Goal: Task Accomplishment & Management: Manage account settings

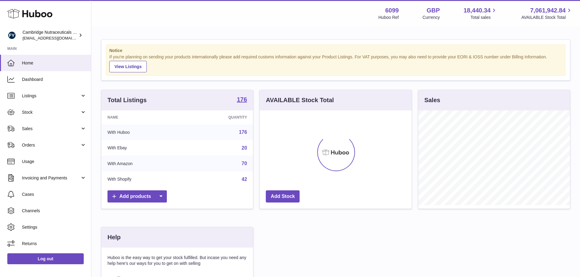
scroll to position [95, 152]
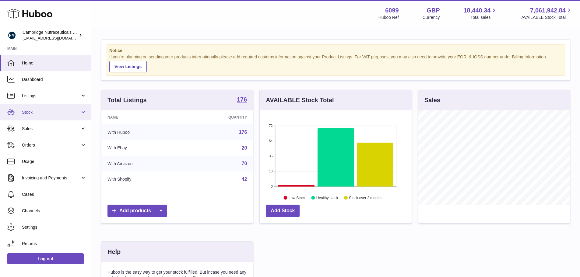
click at [42, 111] on span "Stock" at bounding box center [51, 113] width 58 height 6
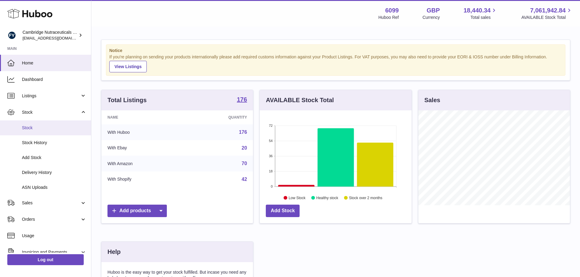
click at [44, 128] on span "Stock" at bounding box center [54, 128] width 65 height 6
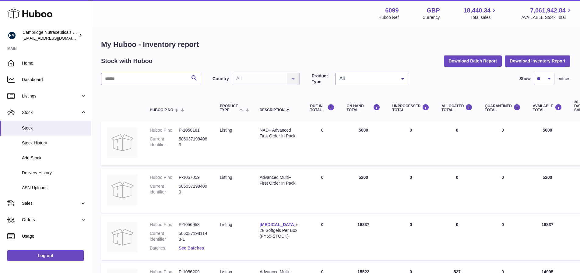
click at [153, 77] on input "text" at bounding box center [150, 79] width 99 height 12
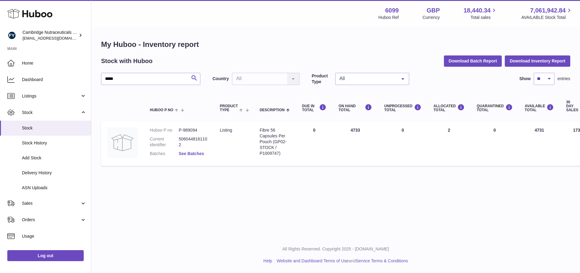
click at [198, 151] on link "See Batches" at bounding box center [191, 153] width 25 height 5
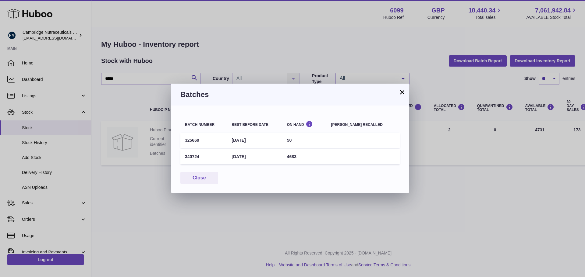
drag, startPoint x: 207, startPoint y: 157, endPoint x: 183, endPoint y: 156, distance: 24.4
click at [183, 156] on td "340724" at bounding box center [203, 157] width 47 height 15
copy td "340724"
click at [402, 90] on button "×" at bounding box center [401, 92] width 7 height 7
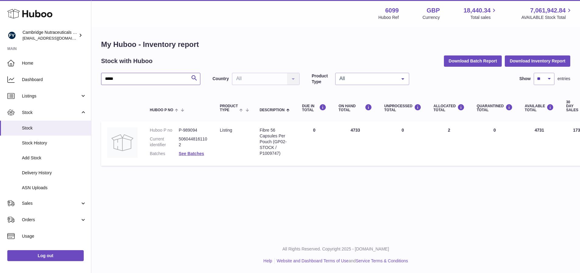
drag, startPoint x: -6, startPoint y: 82, endPoint x: -19, endPoint y: 81, distance: 12.8
click at [0, 81] on html ".st0{fill:#141414;}" at bounding box center [290, 136] width 580 height 273
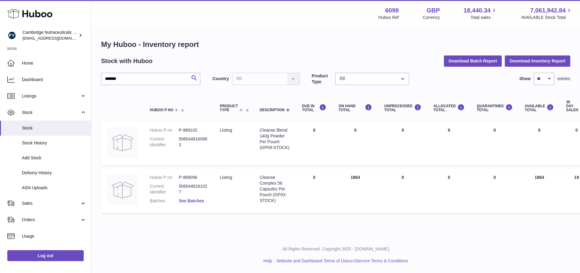
click at [197, 202] on link "See Batches" at bounding box center [191, 200] width 25 height 5
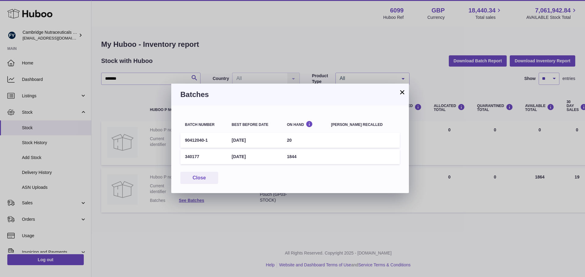
drag, startPoint x: 299, startPoint y: 157, endPoint x: 293, endPoint y: 157, distance: 5.5
click at [293, 157] on td "1844" at bounding box center [304, 157] width 44 height 15
copy td "1844"
drag, startPoint x: 188, startPoint y: 158, endPoint x: 167, endPoint y: 160, distance: 21.0
click at [167, 160] on div "× Batches Batch number Best before date On Hand Batch recalled 90412040-1 31st …" at bounding box center [292, 138] width 585 height 277
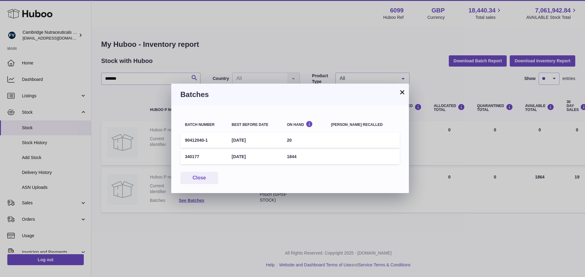
click at [194, 157] on td "340177" at bounding box center [203, 157] width 47 height 15
click at [198, 156] on td "340177" at bounding box center [203, 157] width 47 height 15
drag, startPoint x: 199, startPoint y: 156, endPoint x: 185, endPoint y: 157, distance: 14.3
click at [185, 157] on td "340177" at bounding box center [203, 157] width 47 height 15
copy td "340177"
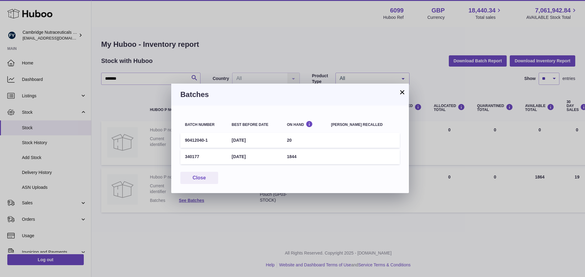
click at [400, 89] on button "×" at bounding box center [401, 92] width 7 height 7
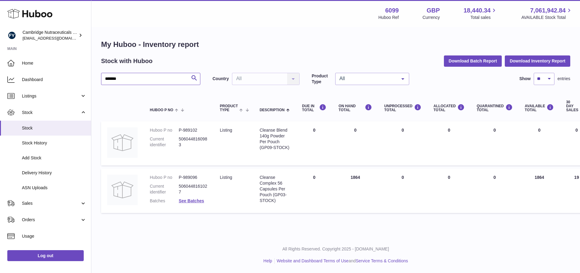
drag, startPoint x: 148, startPoint y: 83, endPoint x: 93, endPoint y: 79, distance: 55.9
click at [91, 80] on div "Huboo Cambridge Nutraceuticals Ltd huboo@camnutra.com Main Home Dashboard Listi…" at bounding box center [290, 136] width 580 height 273
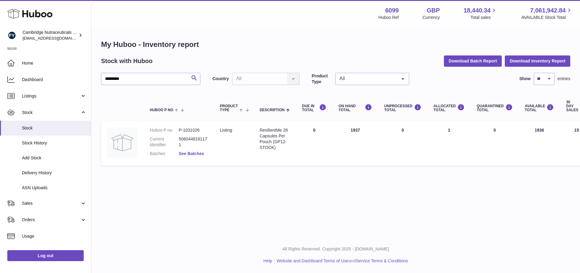
click at [198, 153] on link "See Batches" at bounding box center [191, 153] width 25 height 5
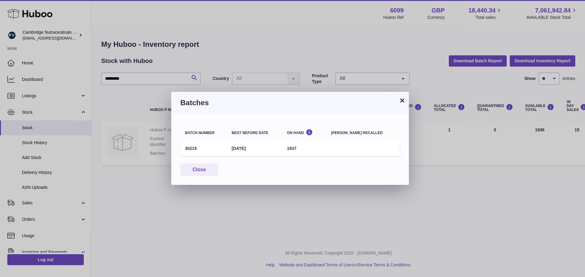
drag, startPoint x: 196, startPoint y: 150, endPoint x: 185, endPoint y: 150, distance: 11.9
click at [185, 150] on td "30215" at bounding box center [203, 148] width 47 height 15
copy td "30215"
drag, startPoint x: 403, startPoint y: 100, endPoint x: 393, endPoint y: 100, distance: 10.1
click at [403, 100] on button "×" at bounding box center [401, 100] width 7 height 7
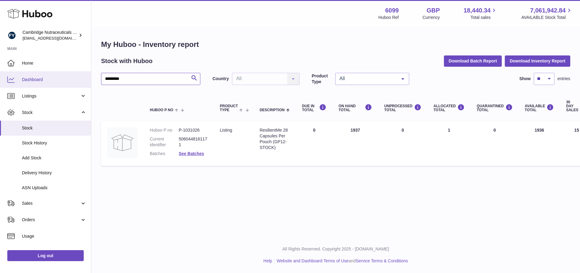
drag, startPoint x: 124, startPoint y: 76, endPoint x: 79, endPoint y: 78, distance: 44.5
click at [59, 76] on div "Huboo Cambridge Nutraceuticals Ltd huboo@camnutra.com Main Home Dashboard Listi…" at bounding box center [290, 136] width 580 height 273
type input "********"
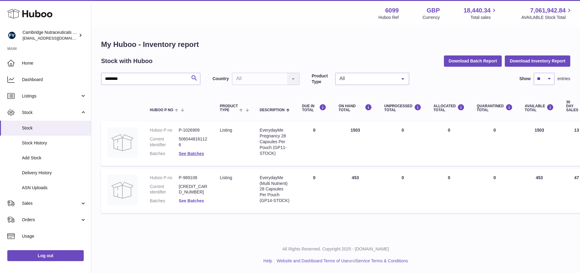
click at [193, 202] on link "See Batches" at bounding box center [191, 200] width 25 height 5
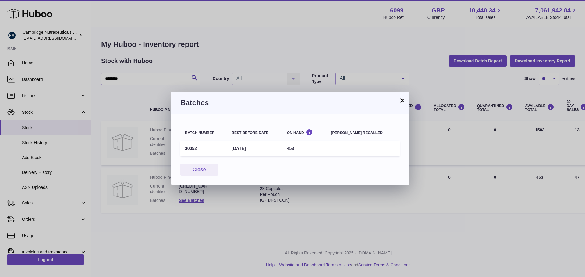
drag, startPoint x: 200, startPoint y: 148, endPoint x: 184, endPoint y: 151, distance: 16.4
click at [184, 151] on td "30052" at bounding box center [203, 148] width 47 height 15
copy td "30052"
click at [400, 99] on button "×" at bounding box center [401, 100] width 7 height 7
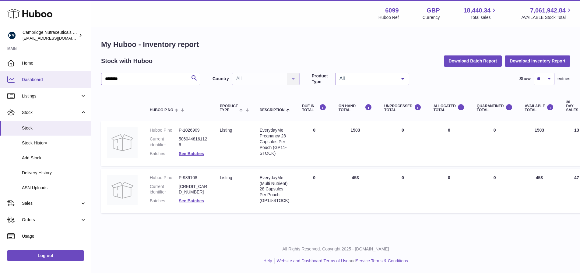
drag, startPoint x: 152, startPoint y: 80, endPoint x: 76, endPoint y: 81, distance: 75.2
click at [76, 81] on div "Huboo Cambridge Nutraceuticals Ltd huboo@camnutra.com Main Home Dashboard Listi…" at bounding box center [290, 136] width 580 height 273
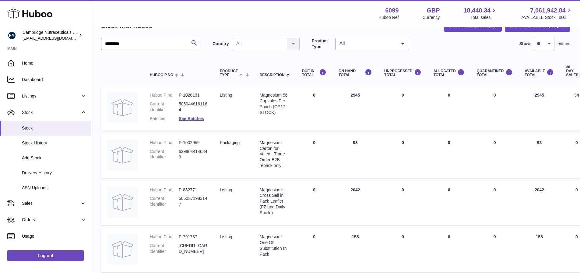
scroll to position [61, 0]
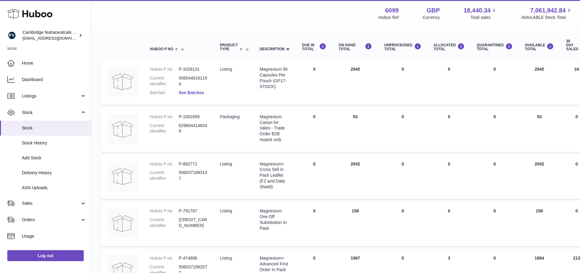
click at [196, 90] on dl "Huboo P no P-1028131 Current identifier 5060448161164 Batches See Batches" at bounding box center [179, 82] width 58 height 32
click at [197, 92] on link "See Batches" at bounding box center [191, 92] width 25 height 5
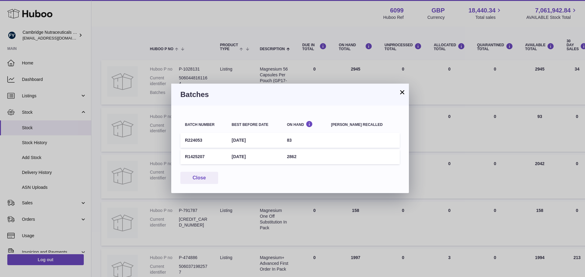
drag, startPoint x: 204, startPoint y: 158, endPoint x: 185, endPoint y: 158, distance: 18.6
click at [185, 158] on td "R1425207" at bounding box center [203, 157] width 47 height 15
copy td "R1425207"
click at [402, 94] on button "×" at bounding box center [401, 92] width 7 height 7
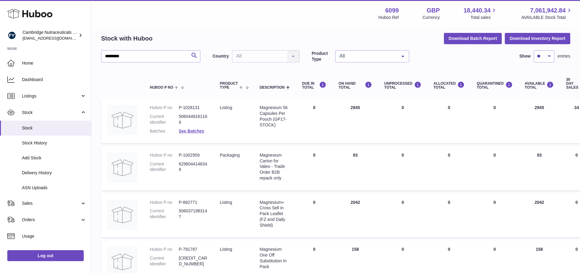
scroll to position [0, 0]
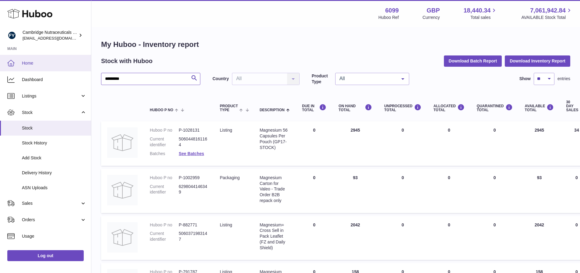
drag, startPoint x: 106, startPoint y: 77, endPoint x: 7, endPoint y: 70, distance: 99.2
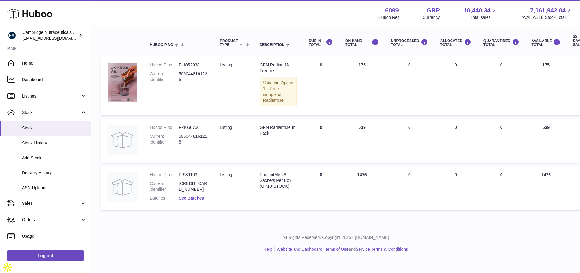
click at [195, 200] on link "See Batches" at bounding box center [191, 197] width 25 height 5
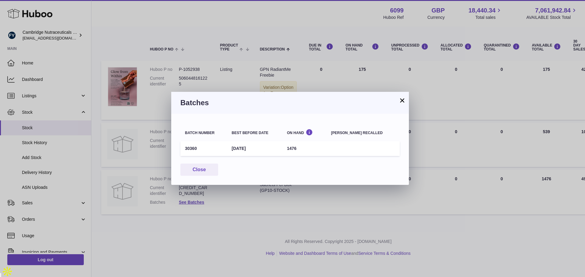
drag, startPoint x: 201, startPoint y: 148, endPoint x: 184, endPoint y: 149, distance: 16.8
click at [184, 149] on td "30360" at bounding box center [203, 148] width 47 height 15
copy td "30360"
click at [403, 99] on button "×" at bounding box center [401, 100] width 7 height 7
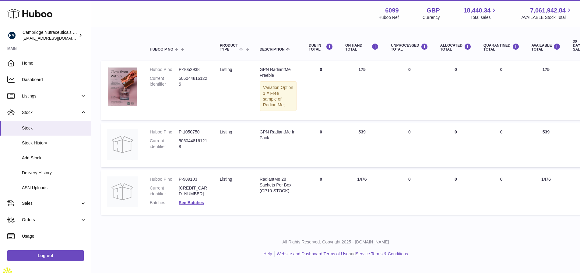
scroll to position [0, 0]
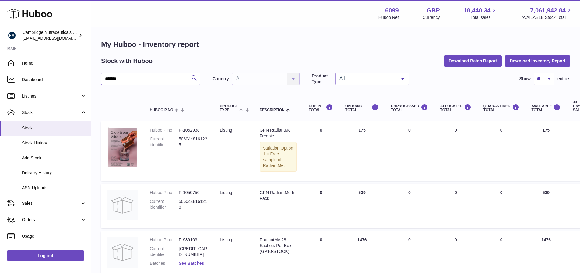
drag, startPoint x: 141, startPoint y: 81, endPoint x: 98, endPoint y: 82, distance: 43.2
click at [99, 82] on div "My Huboo - Inventory report Stock with Huboo Download Batch Report Download Inv…" at bounding box center [335, 158] width 489 height 263
type input "**********"
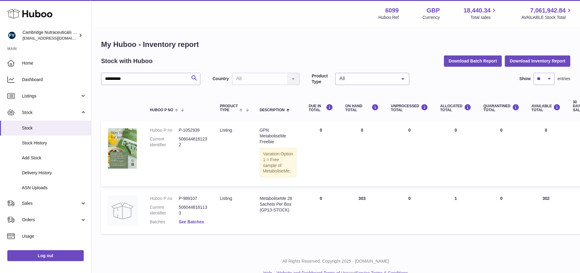
click at [199, 224] on link "See Batches" at bounding box center [191, 221] width 25 height 5
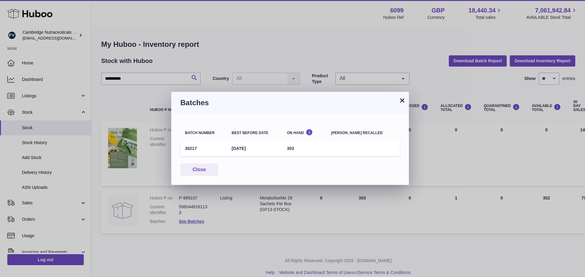
drag, startPoint x: 199, startPoint y: 149, endPoint x: 181, endPoint y: 150, distance: 18.0
click at [181, 150] on td "30217" at bounding box center [203, 148] width 47 height 15
copy td "30217"
click at [402, 100] on button "×" at bounding box center [401, 100] width 7 height 7
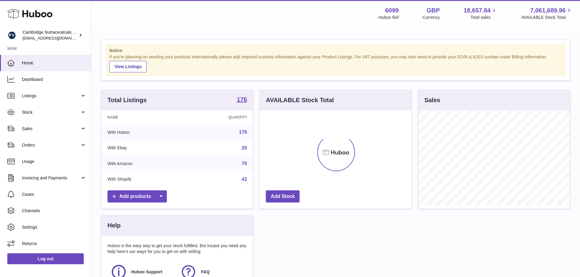
scroll to position [95, 152]
drag, startPoint x: 62, startPoint y: 259, endPoint x: 66, endPoint y: 265, distance: 6.8
click at [62, 259] on link "Log out" at bounding box center [45, 259] width 76 height 11
